Goal: Task Accomplishment & Management: Use online tool/utility

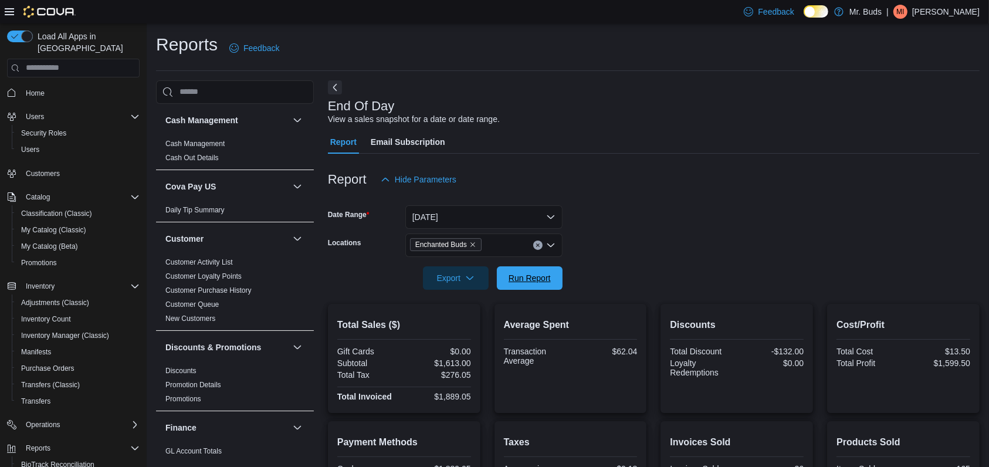
drag, startPoint x: 500, startPoint y: 278, endPoint x: 582, endPoint y: 290, distance: 82.4
click at [500, 277] on button "Run Report" at bounding box center [530, 277] width 66 height 23
click at [720, 233] on form "Date Range [DATE] Locations Enchanted Buds Export Run Report" at bounding box center [654, 240] width 652 height 99
click at [638, 244] on form "Date Range [DATE] Locations Enchanted Buds Export Run Report" at bounding box center [654, 240] width 652 height 99
click at [472, 243] on icon "Remove Enchanted Buds from selection in this group" at bounding box center [472, 244] width 7 height 7
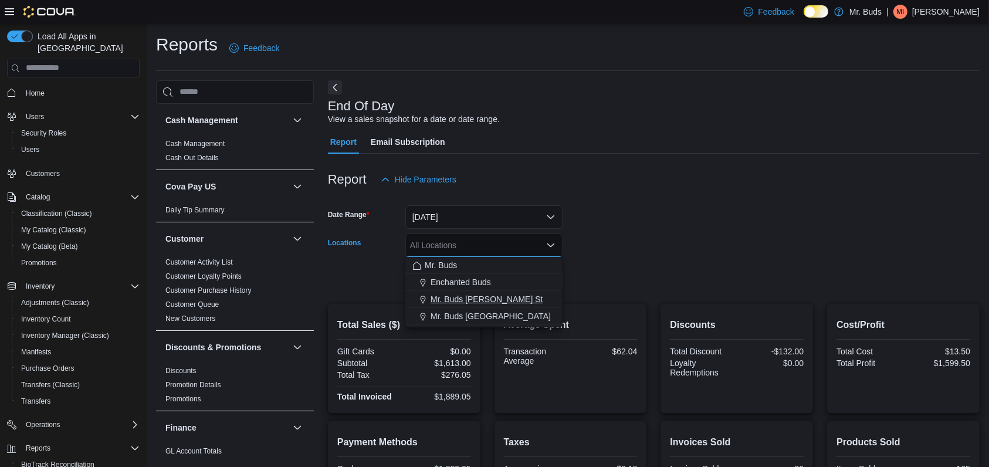
click at [479, 298] on span "Mr. Buds [PERSON_NAME] St" at bounding box center [487, 299] width 112 height 12
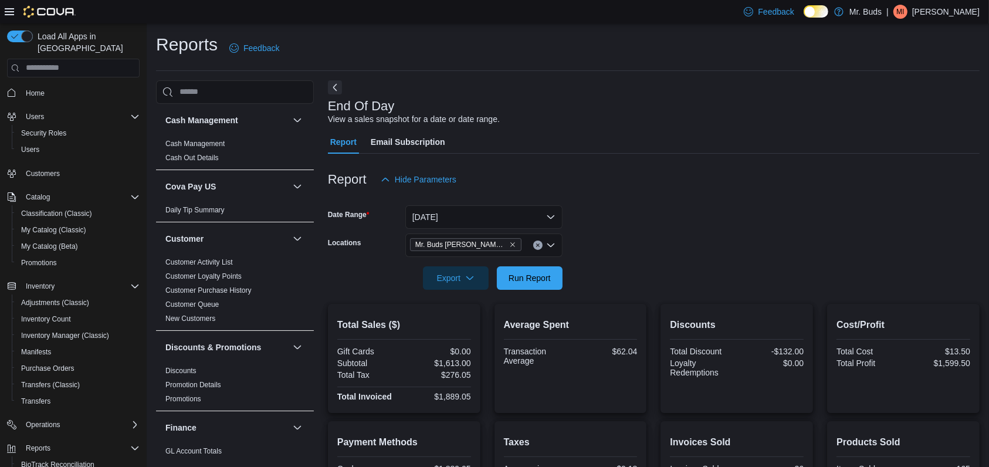
click at [645, 266] on form "Date Range [DATE] Locations Mr. Buds [PERSON_NAME] St Export Run Report" at bounding box center [654, 240] width 652 height 99
drag, startPoint x: 645, startPoint y: 266, endPoint x: 543, endPoint y: 273, distance: 102.4
click at [543, 273] on span "Run Report" at bounding box center [530, 278] width 42 height 12
click at [556, 284] on button "Run Report" at bounding box center [530, 277] width 66 height 23
click at [509, 243] on icon "Remove Mr. Buds Norris St from selection in this group" at bounding box center [512, 244] width 7 height 7
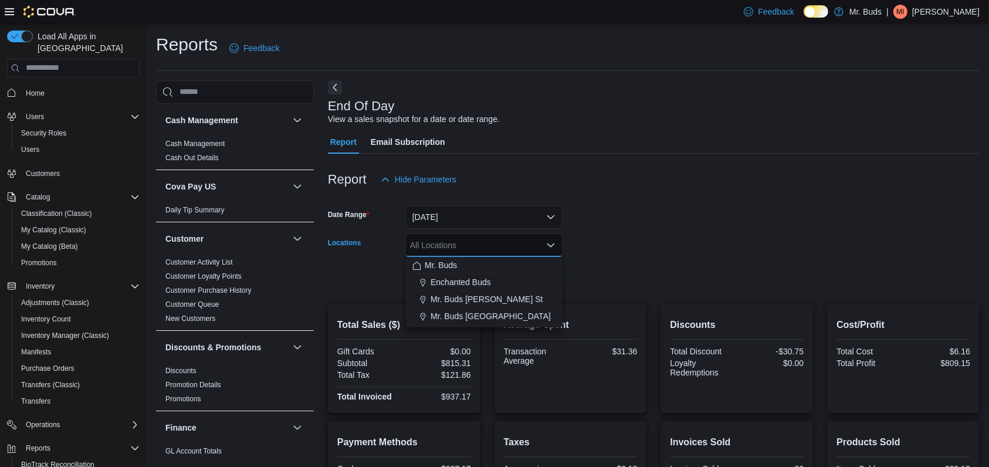
drag, startPoint x: 476, startPoint y: 312, endPoint x: 476, endPoint y: 319, distance: 7.0
click at [476, 319] on button "Mr. Buds [GEOGRAPHIC_DATA]" at bounding box center [483, 316] width 157 height 17
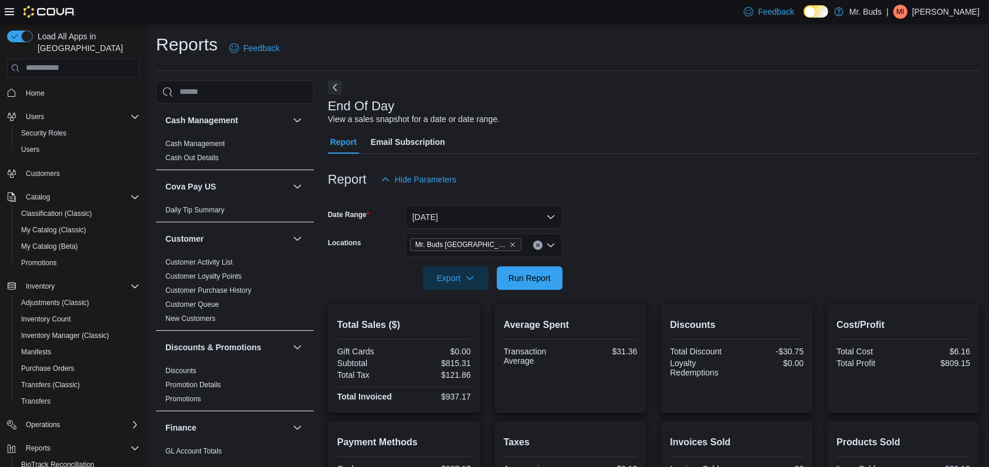
click at [659, 251] on form "Date Range [DATE] Locations Mr. Buds [GEOGRAPHIC_DATA] Export Run Report" at bounding box center [654, 240] width 652 height 99
click at [521, 280] on span "Run Report" at bounding box center [530, 278] width 42 height 12
